Goal: Transaction & Acquisition: Purchase product/service

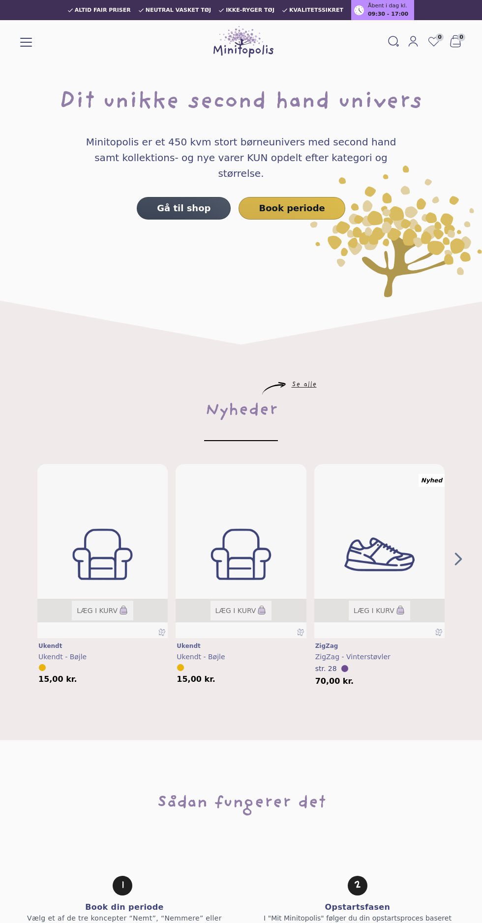
click at [185, 197] on link "Gå til shop" at bounding box center [184, 208] width 94 height 23
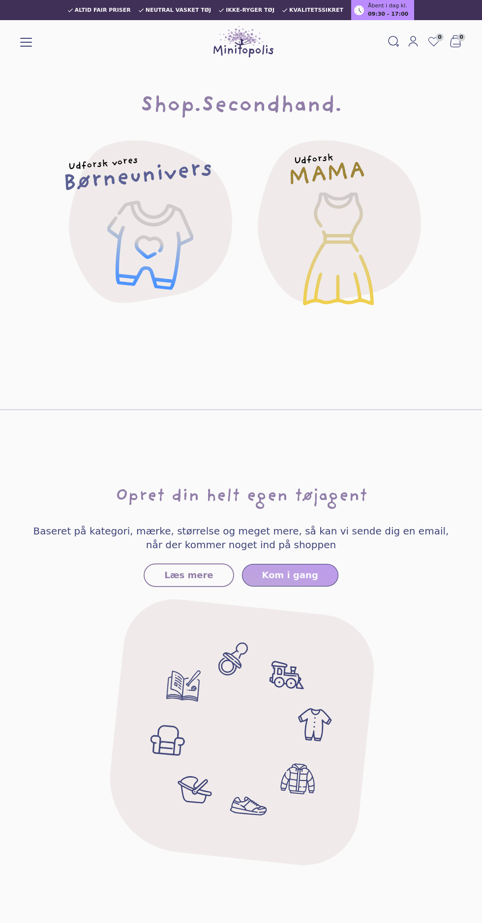
click at [205, 798] on ul at bounding box center [241, 732] width 277 height 277
click at [190, 797] on ul at bounding box center [241, 732] width 277 height 277
click at [170, 236] on div "Udforsk vores Børneunivers" at bounding box center [146, 221] width 216 height 216
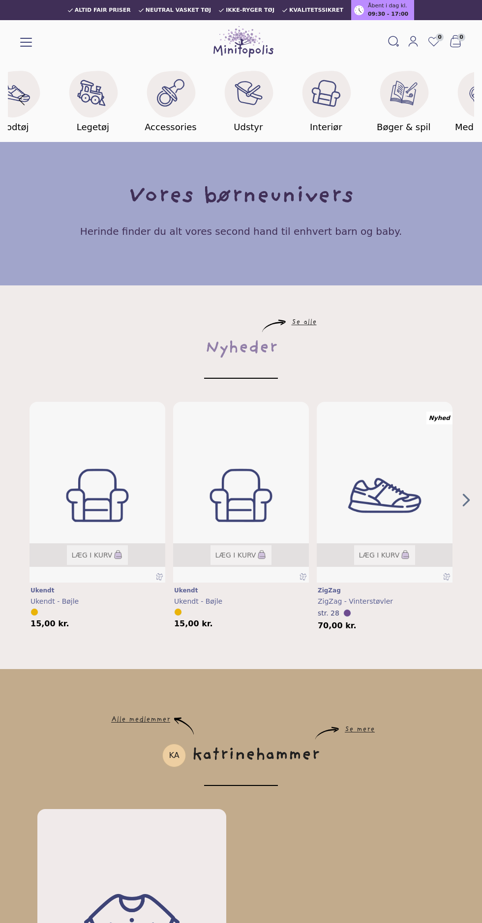
scroll to position [0, 427]
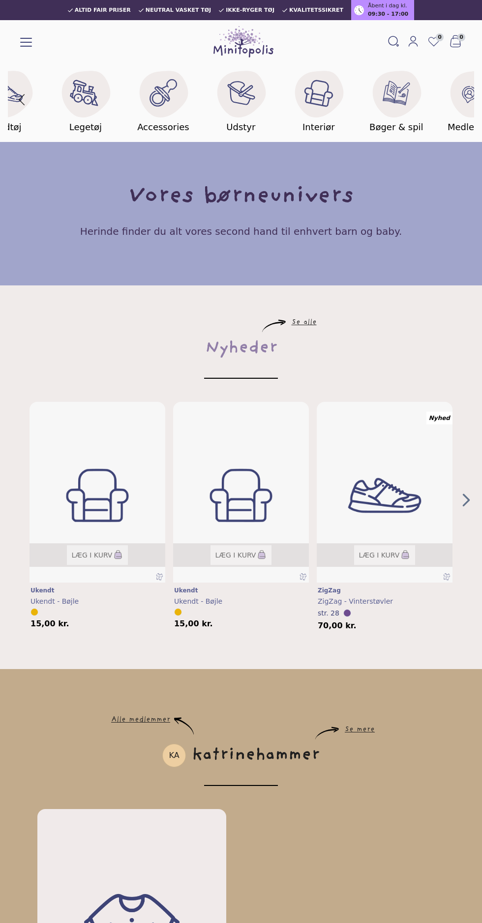
click at [245, 108] on image at bounding box center [240, 92] width 33 height 33
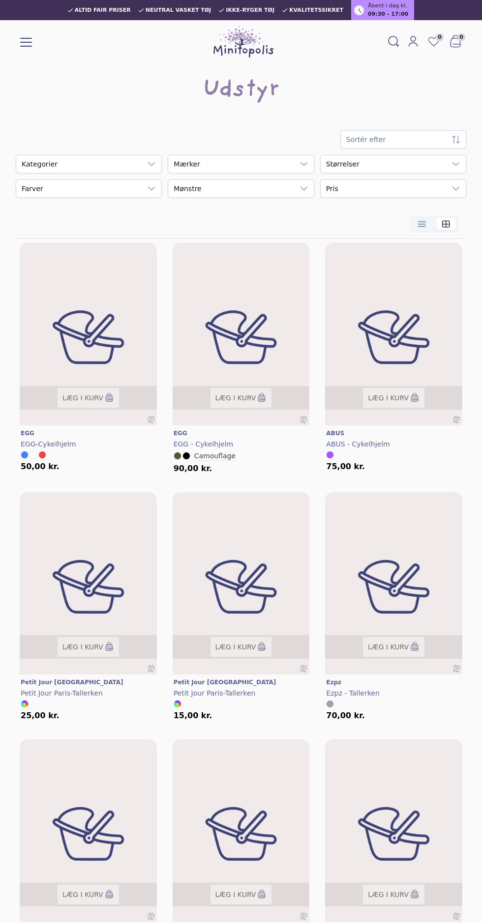
click at [261, 161] on div "empty" at bounding box center [230, 164] width 125 height 18
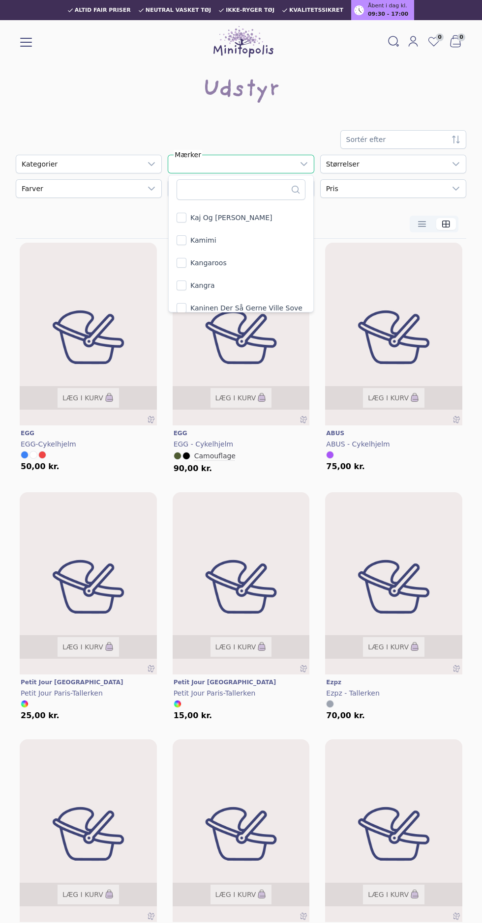
scroll to position [15697, 0]
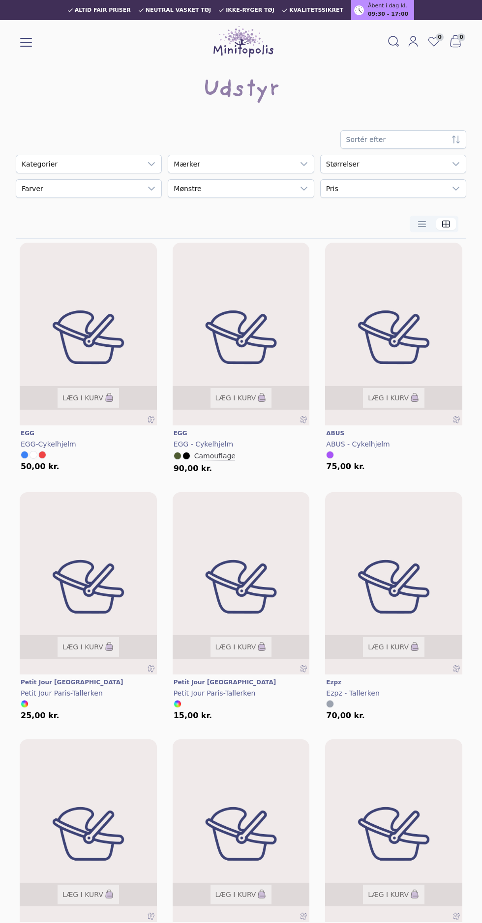
click at [131, 165] on div "empty" at bounding box center [78, 164] width 125 height 18
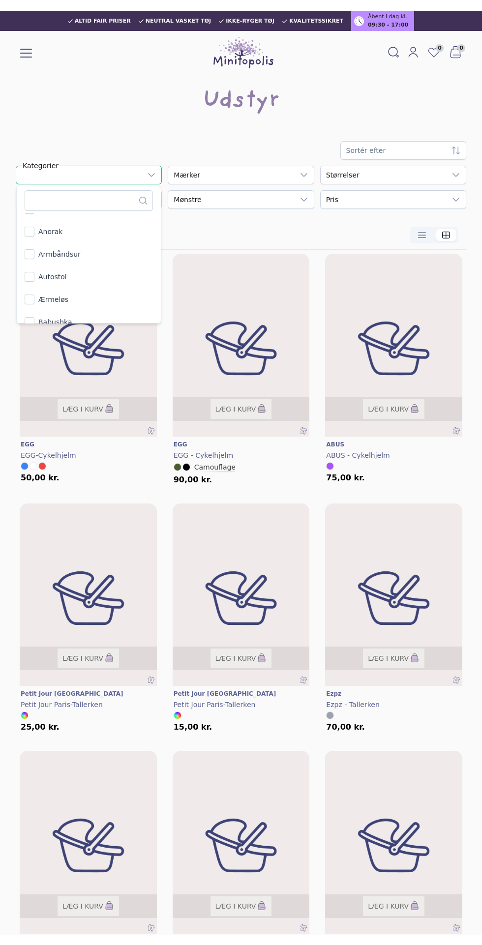
scroll to position [345, 0]
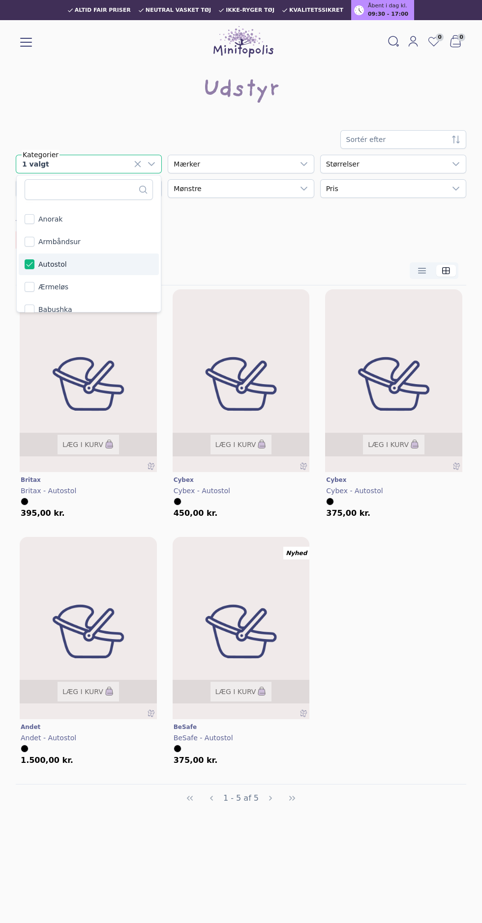
click at [113, 631] on img at bounding box center [88, 634] width 137 height 189
